Goal: Task Accomplishment & Management: Use online tool/utility

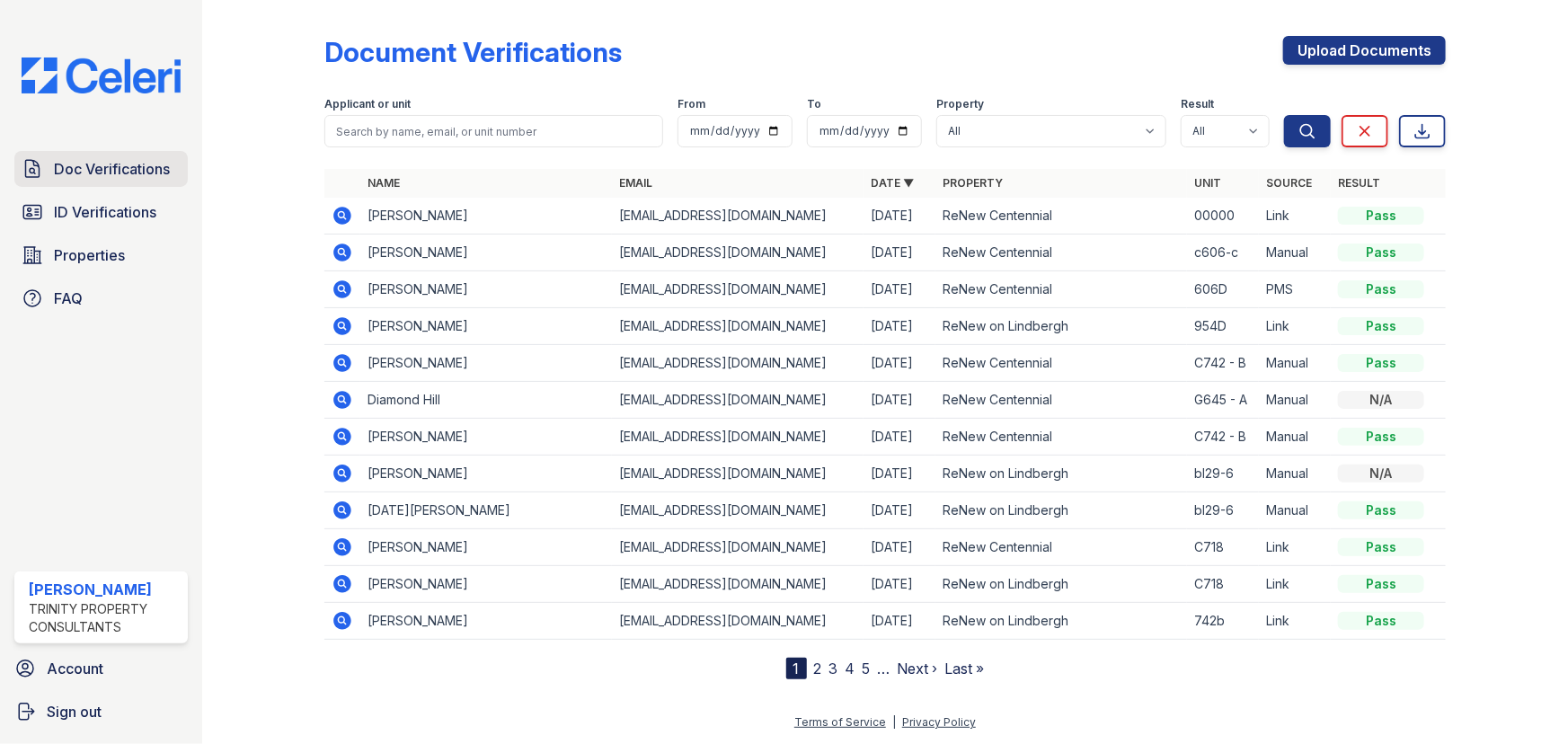
click at [117, 169] on span "Doc Verifications" at bounding box center [112, 168] width 116 height 22
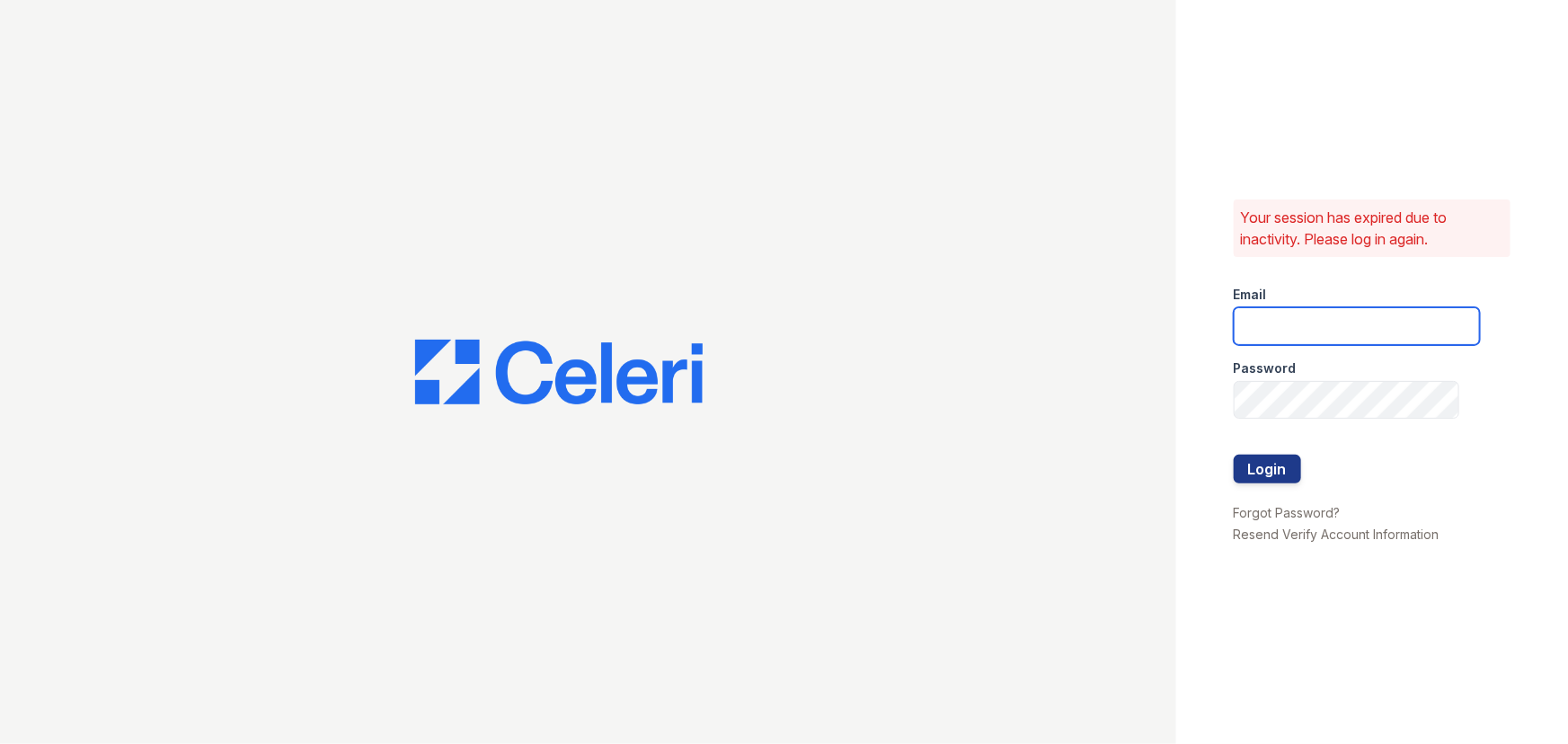
click at [1339, 328] on input "email" at bounding box center [1357, 326] width 247 height 38
type input "[EMAIL_ADDRESS][DOMAIN_NAME]"
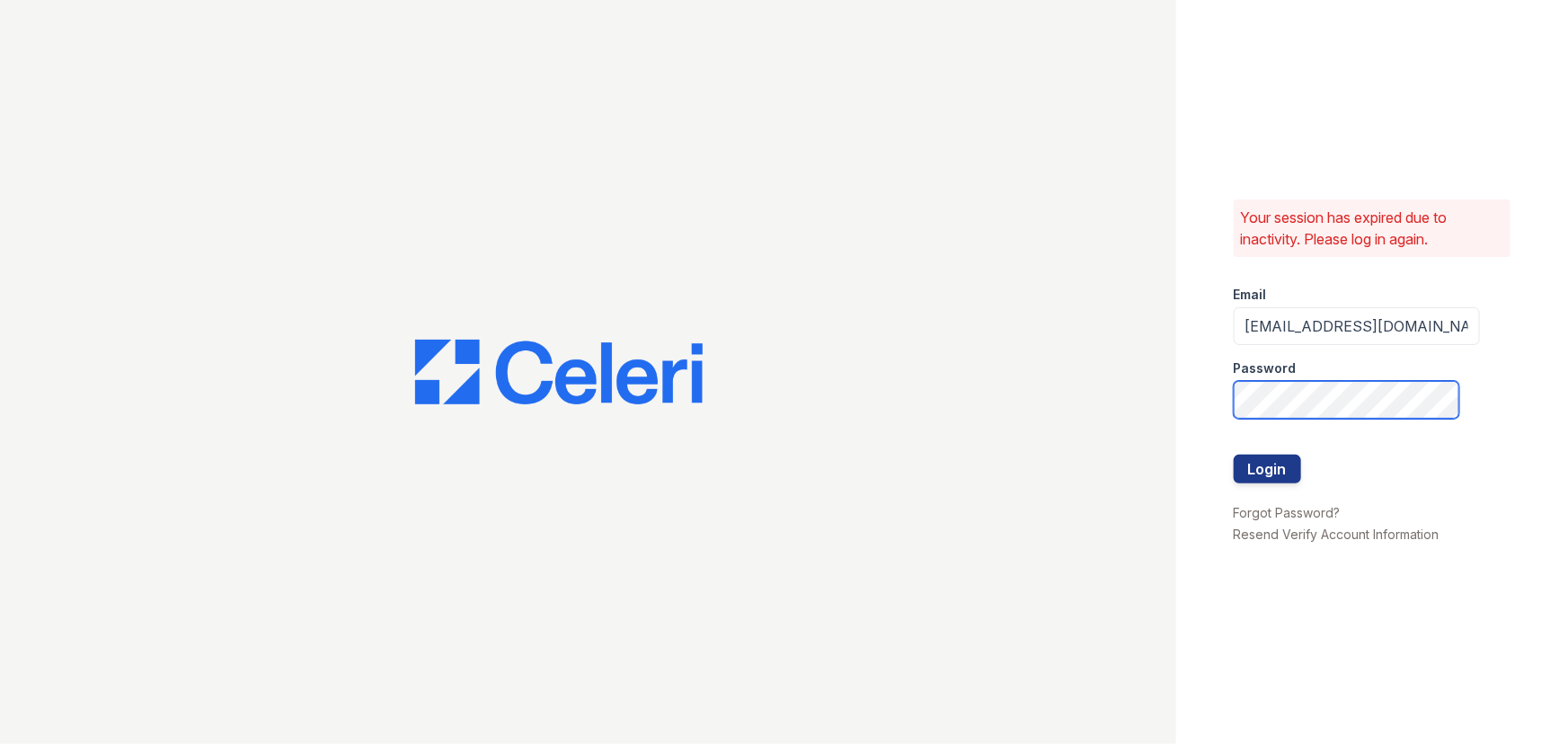
click at [1234, 455] on button "Login" at bounding box center [1267, 469] width 68 height 29
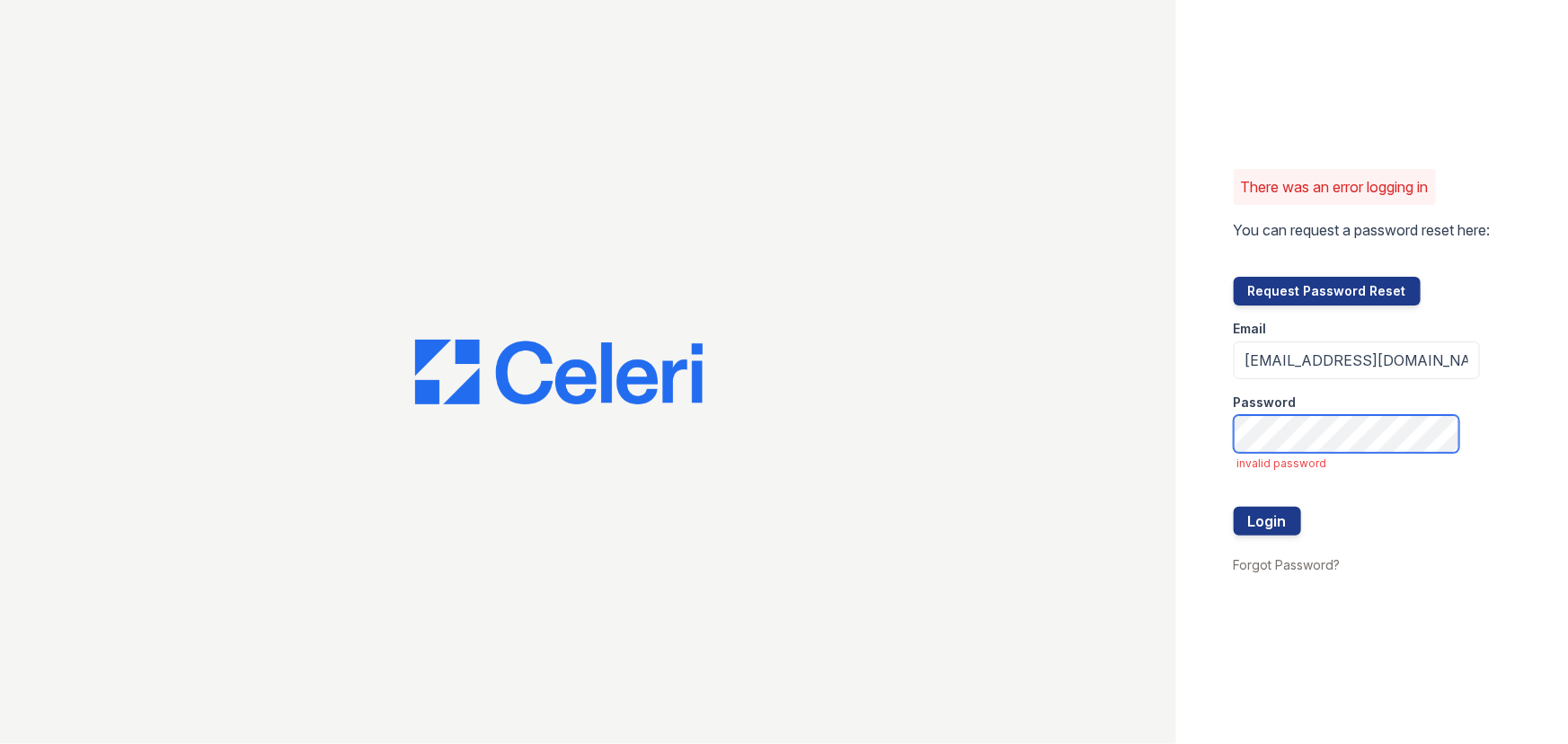
click at [1234, 506] on button "Login" at bounding box center [1267, 520] width 68 height 29
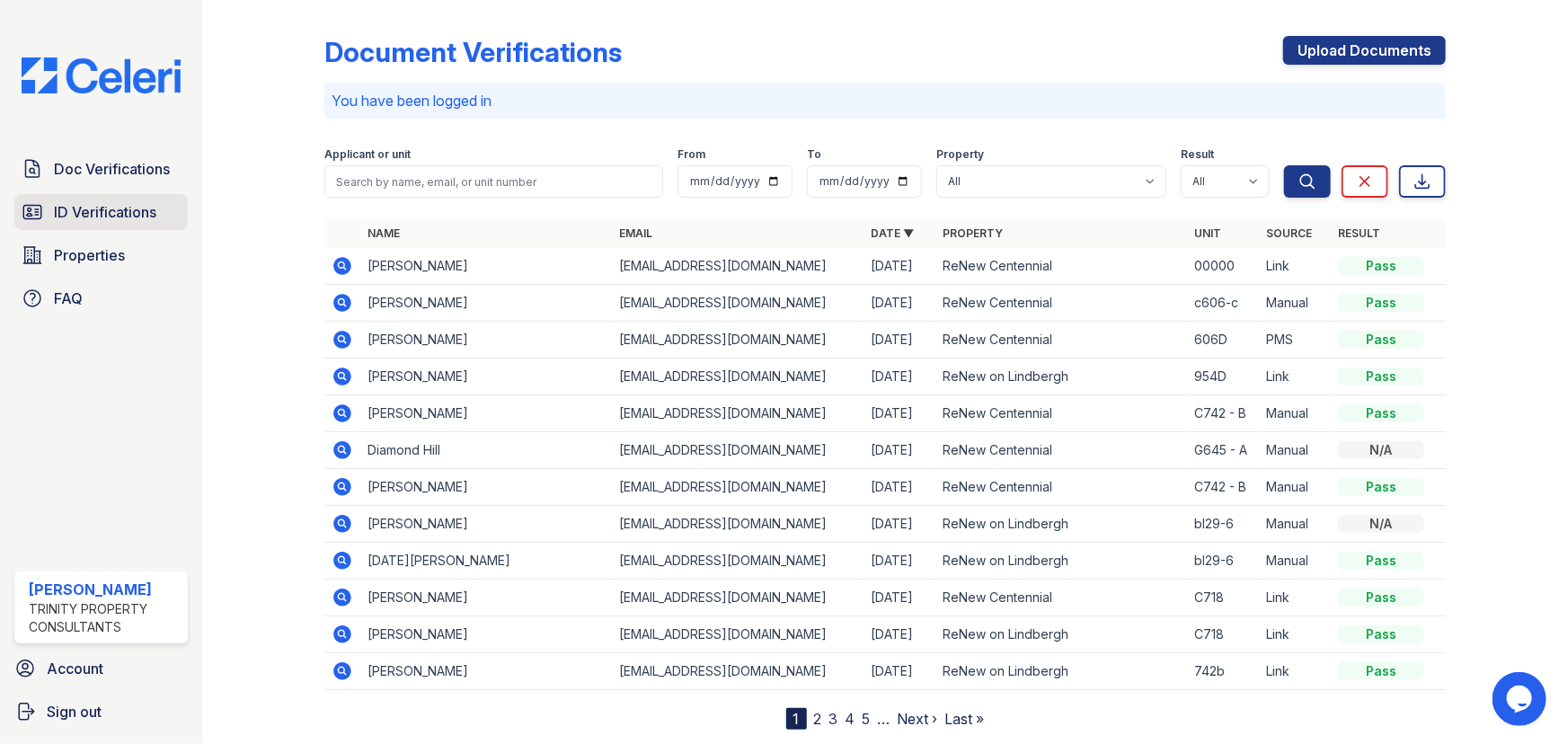
click at [118, 220] on span "ID Verifications" at bounding box center [106, 211] width 103 height 22
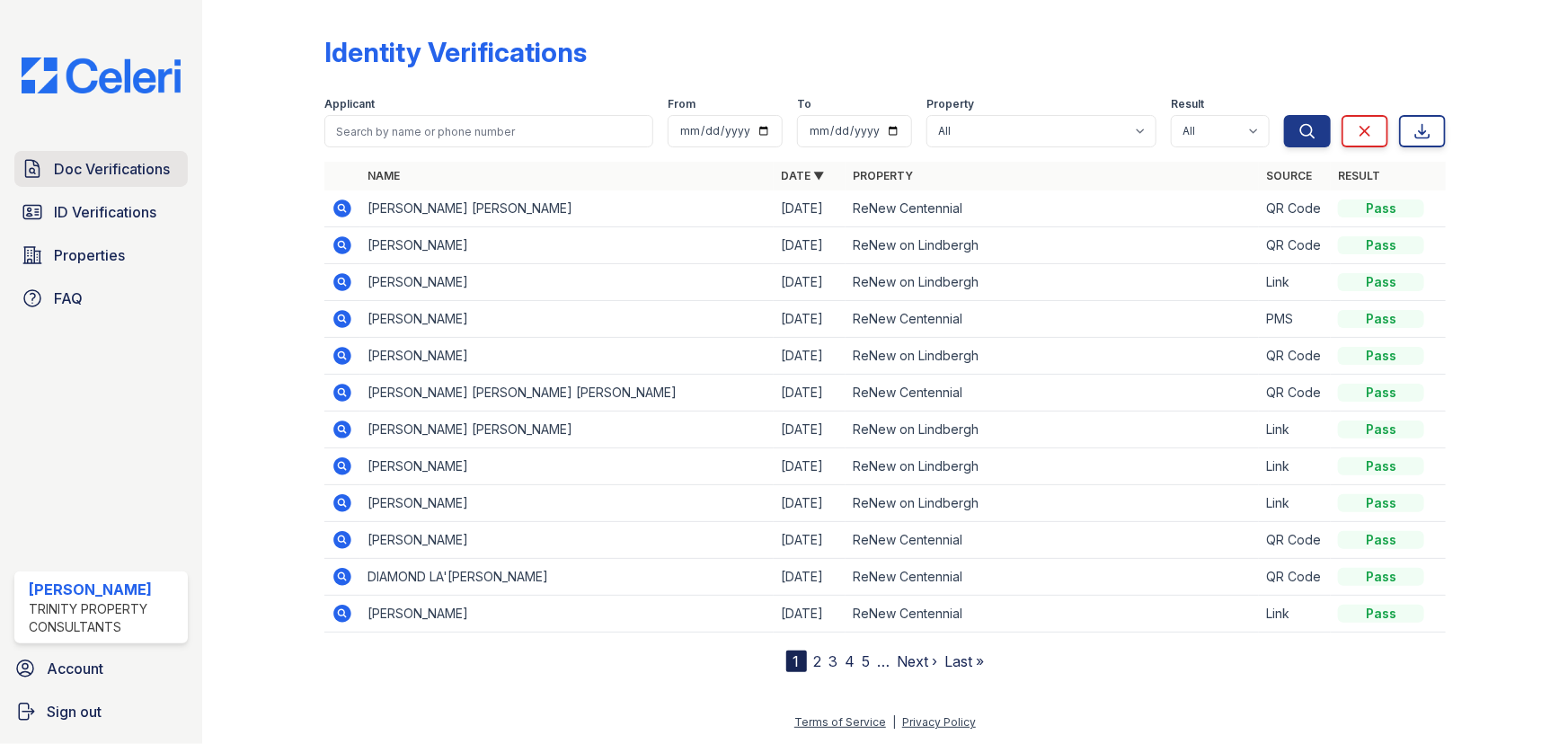
click at [117, 170] on span "Doc Verifications" at bounding box center [112, 168] width 116 height 22
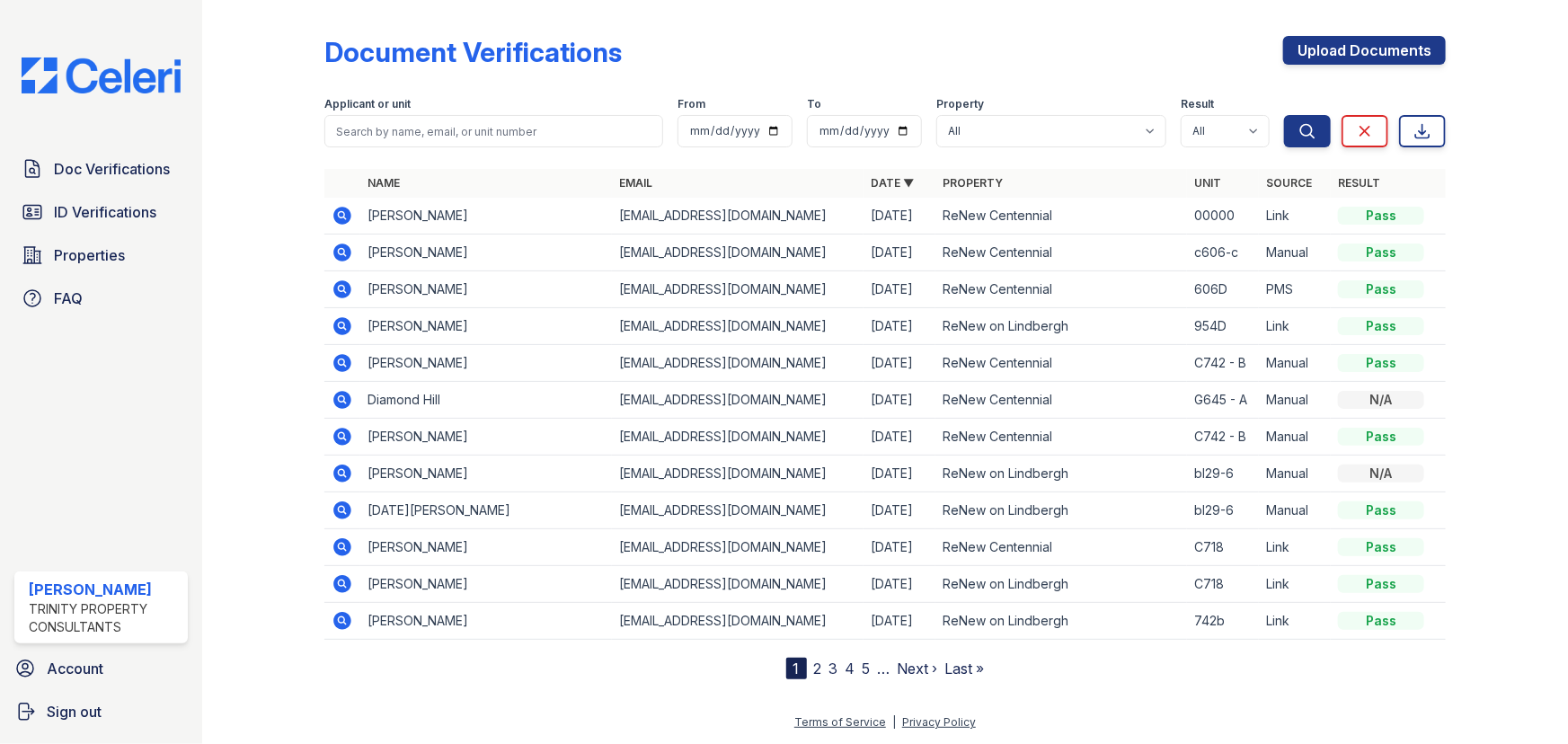
click at [117, 170] on span "Doc Verifications" at bounding box center [112, 168] width 116 height 22
click at [107, 196] on link "ID Verifications" at bounding box center [101, 212] width 173 height 36
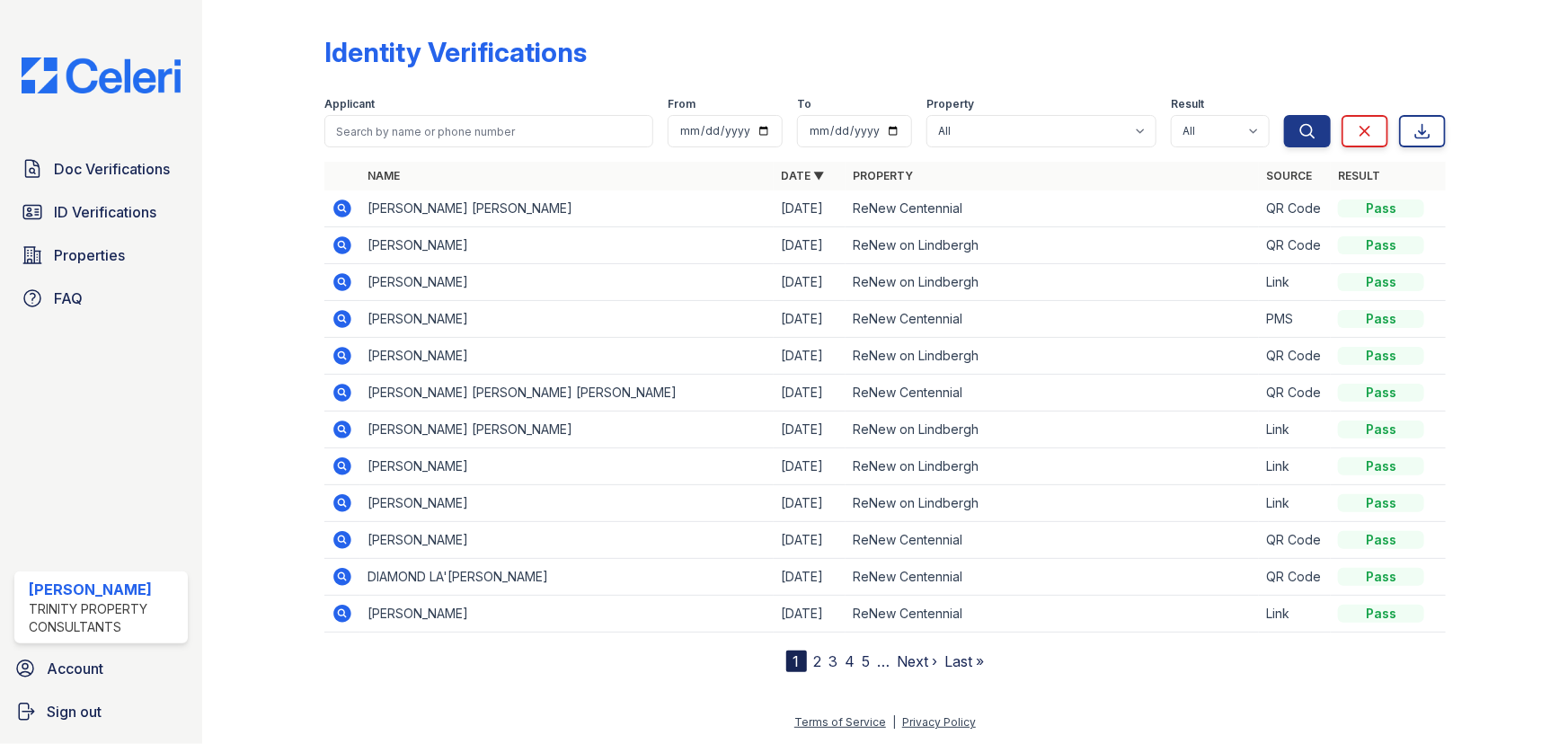
click at [117, 178] on span "Doc Verifications" at bounding box center [112, 168] width 116 height 22
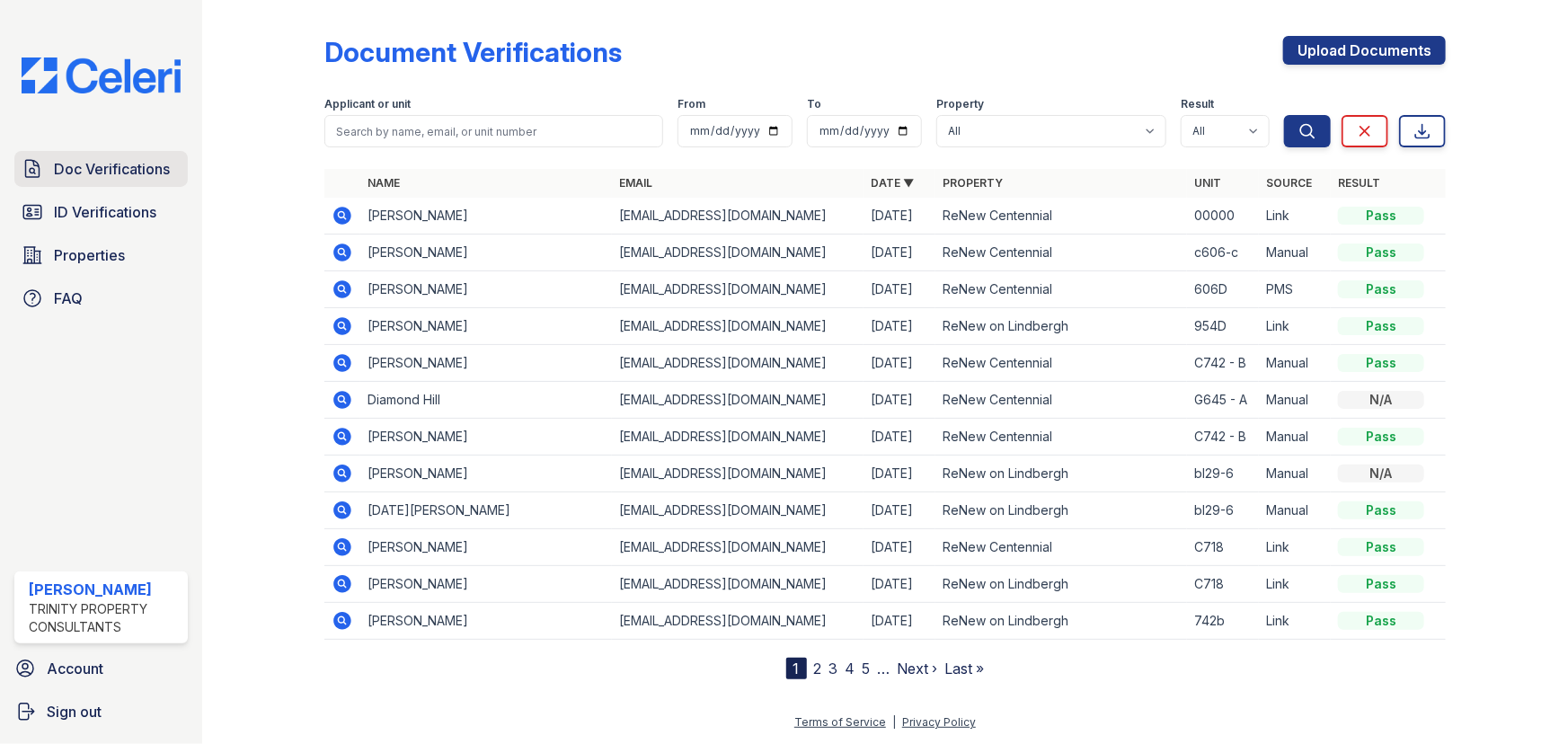
click at [117, 177] on span "Doc Verifications" at bounding box center [112, 168] width 116 height 22
click at [110, 202] on span "ID Verifications" at bounding box center [106, 211] width 103 height 22
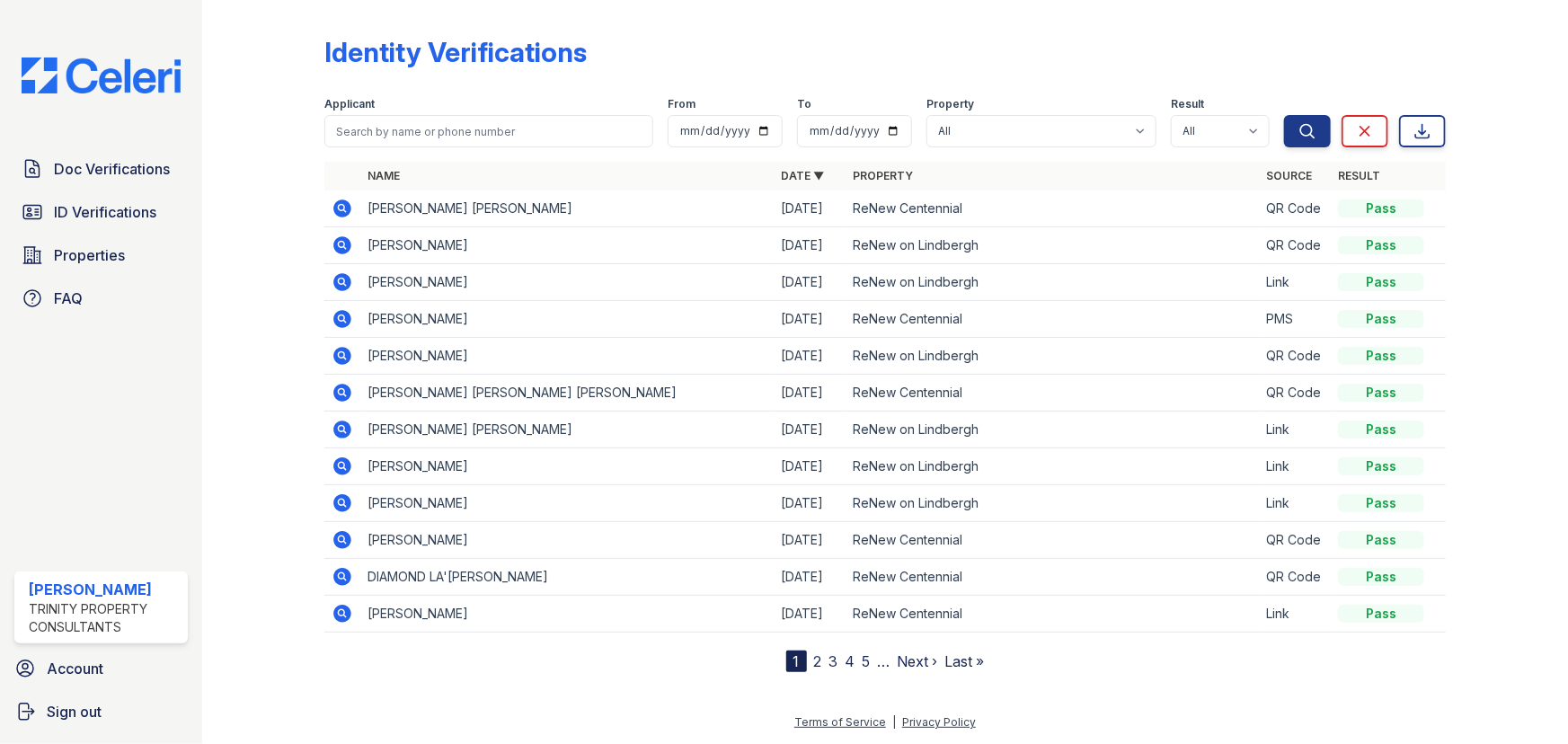
click at [110, 203] on span "ID Verifications" at bounding box center [106, 211] width 103 height 22
